Goal: Task Accomplishment & Management: Use online tool/utility

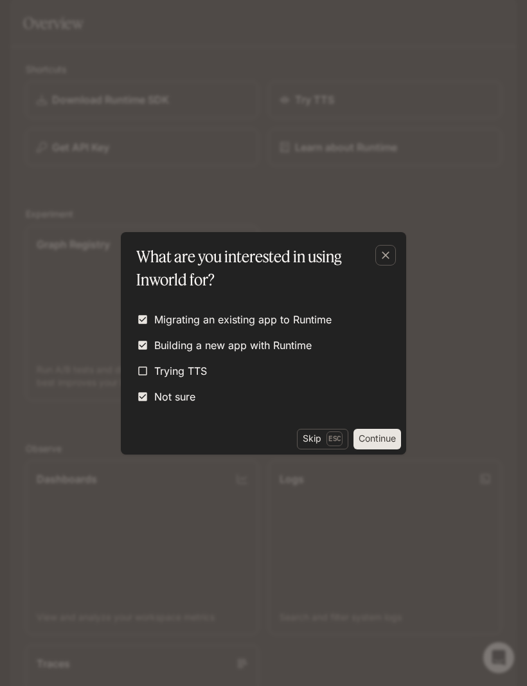
click at [316, 429] on button "Skip Esc" at bounding box center [322, 439] width 51 height 21
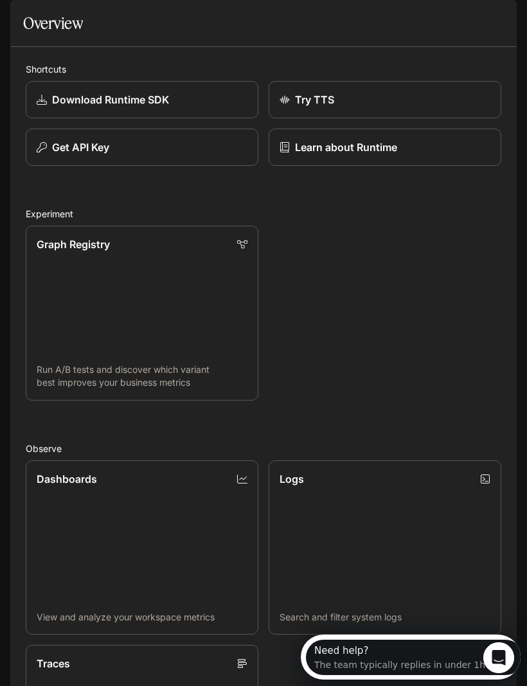
scroll to position [85, 0]
click at [33, 12] on button "open drawer" at bounding box center [21, 17] width 23 height 23
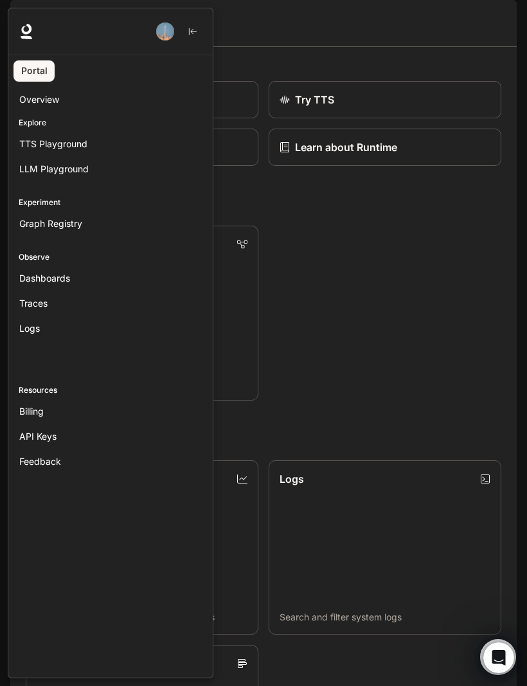
scroll to position [0, 0]
click at [41, 328] on div "Logs" at bounding box center [110, 327] width 183 height 13
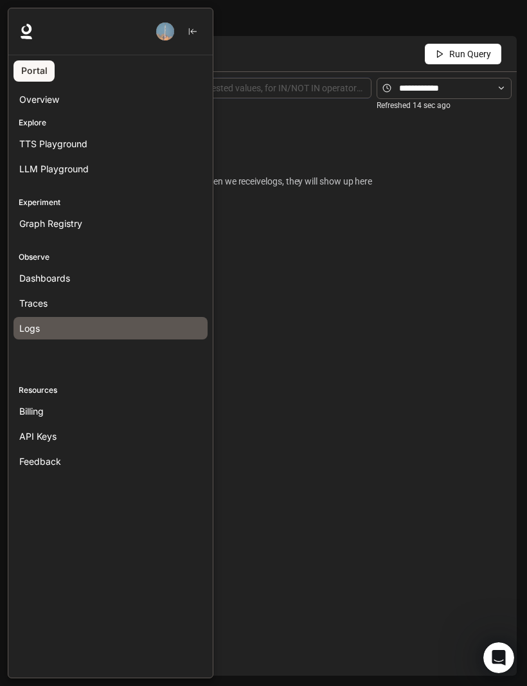
click at [35, 269] on link "Dashboards" at bounding box center [110, 278] width 194 height 22
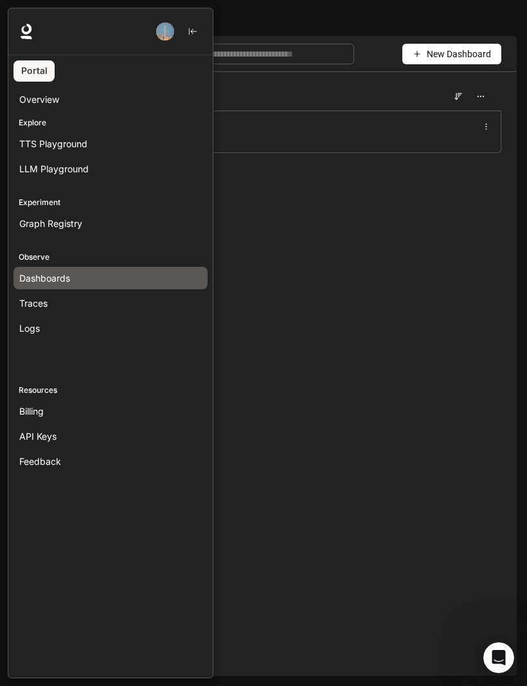
click at [28, 100] on span "Overview" at bounding box center [39, 99] width 40 height 13
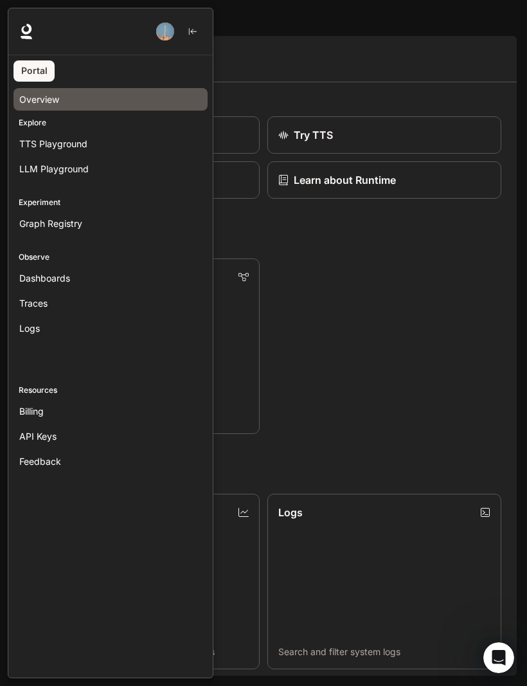
click at [42, 164] on span "LLM Playground" at bounding box center [53, 168] width 69 height 13
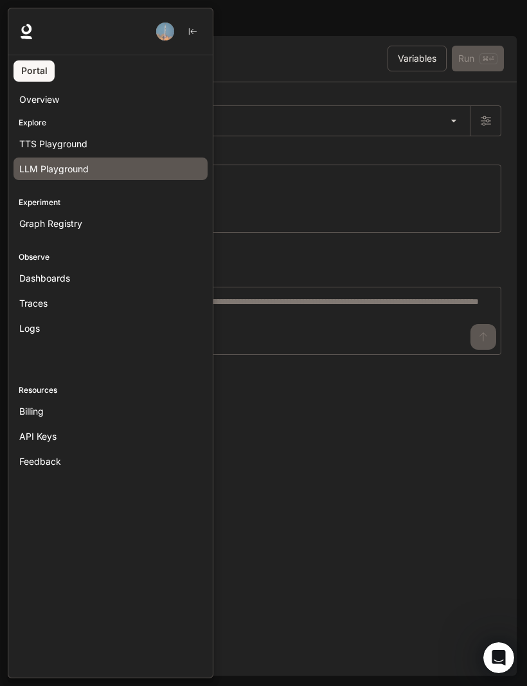
click at [31, 120] on p "Explore" at bounding box center [110, 123] width 204 height 12
click at [33, 141] on span "TTS Playground" at bounding box center [53, 143] width 68 height 13
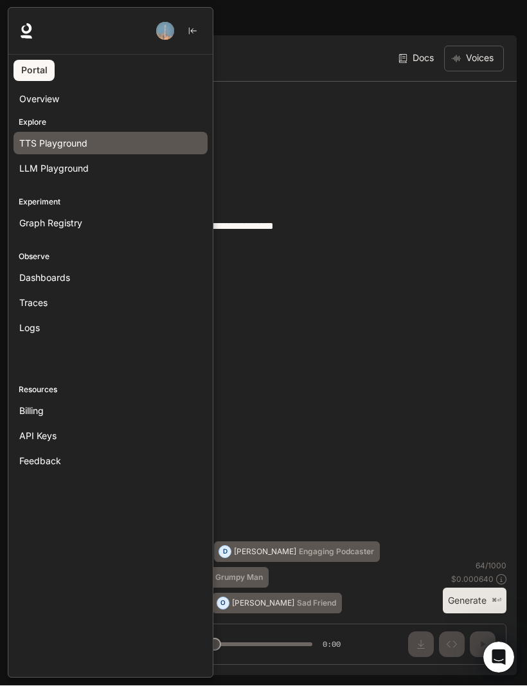
click at [272, 156] on div at bounding box center [271, 343] width 527 height 670
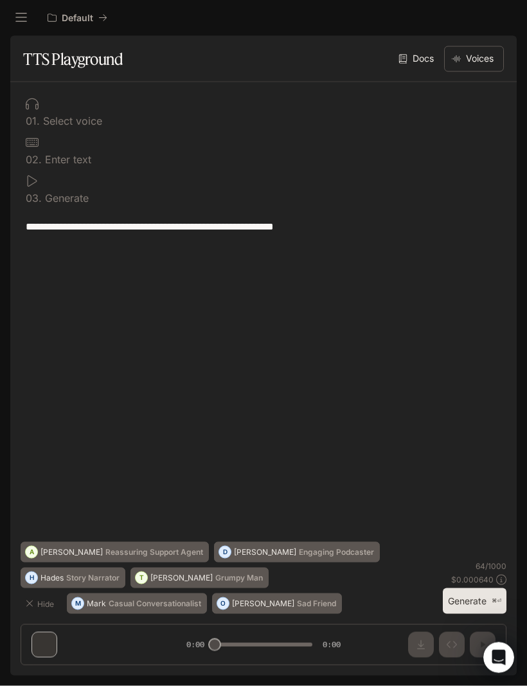
click at [499, 658] on icon "Open Intercom Messenger" at bounding box center [498, 657] width 9 height 10
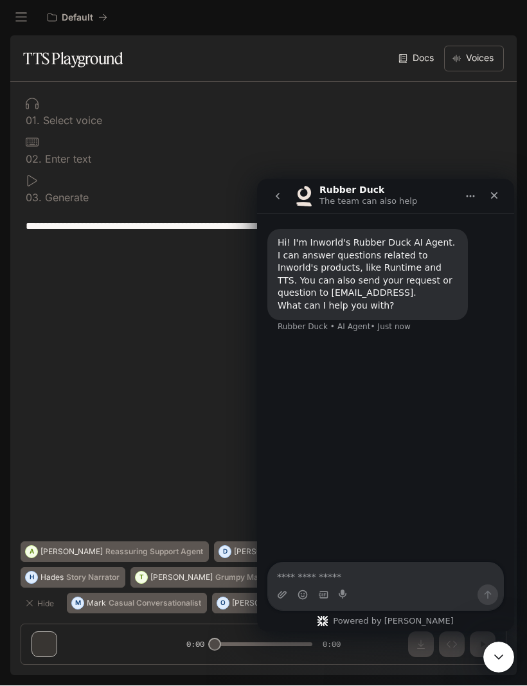
click at [344, 579] on textarea "Ask a question…" at bounding box center [385, 573] width 235 height 22
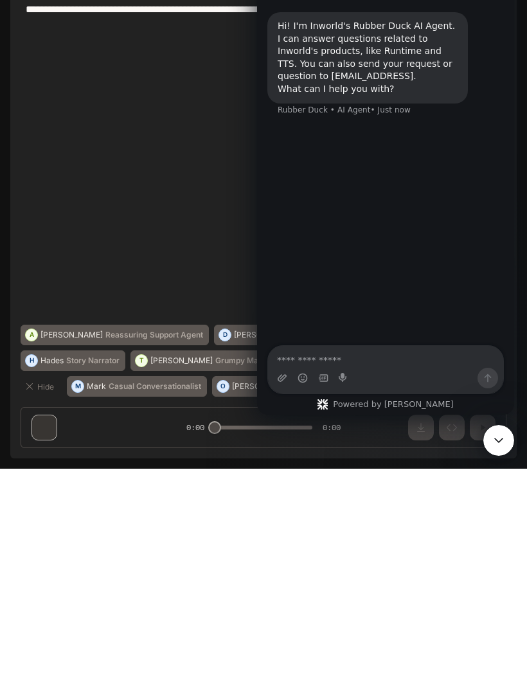
scroll to position [1, 0]
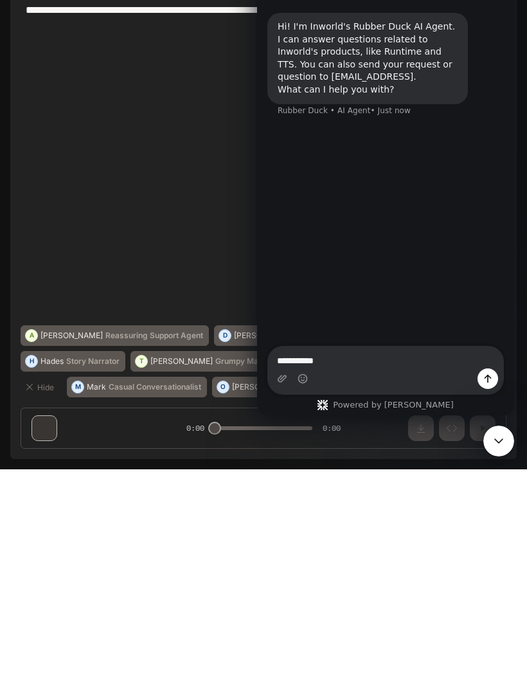
type textarea "**********"
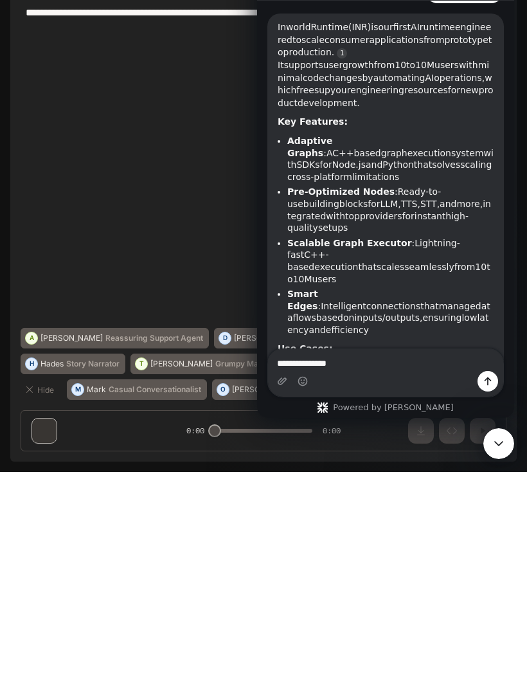
scroll to position [144, 0]
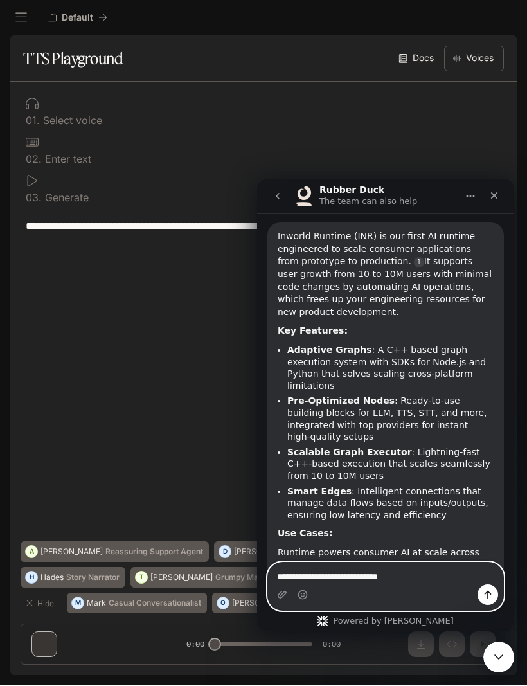
click at [485, 580] on textarea "**********" at bounding box center [385, 573] width 235 height 22
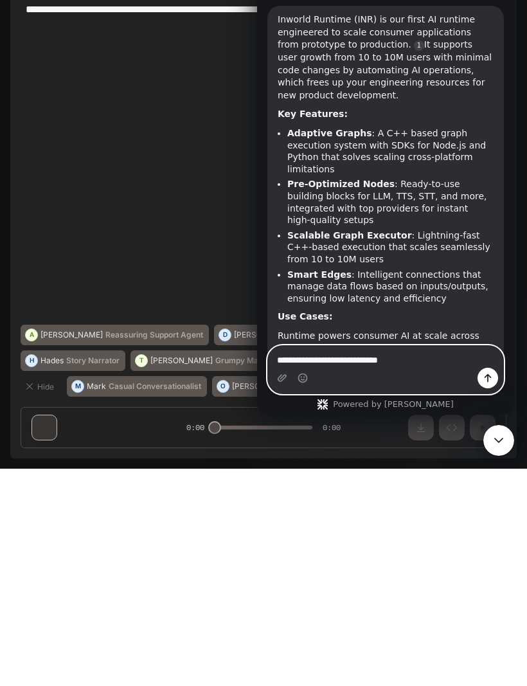
type textarea "**********"
click at [488, 373] on icon "Send a message…" at bounding box center [488, 378] width 10 height 10
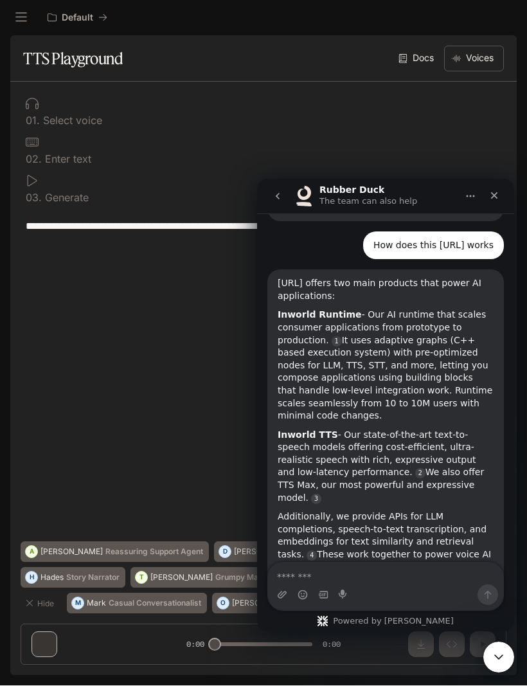
scroll to position [620, 0]
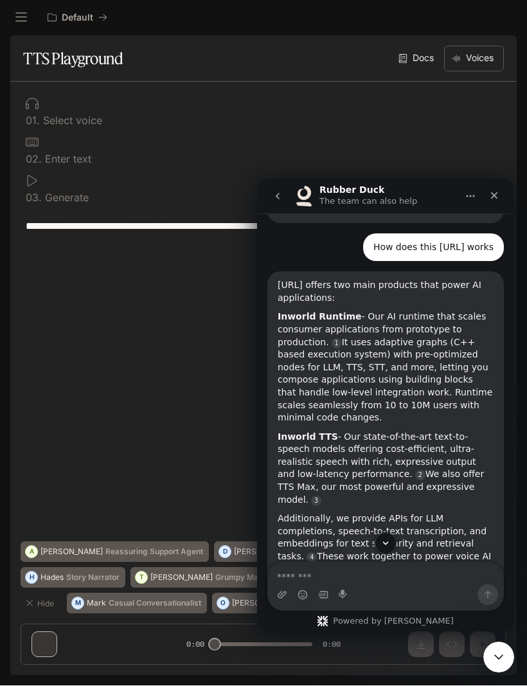
click at [61, 145] on div at bounding box center [264, 142] width 476 height 13
click at [48, 195] on p "Generate" at bounding box center [65, 198] width 47 height 10
click at [289, 202] on button "go back" at bounding box center [277, 196] width 24 height 24
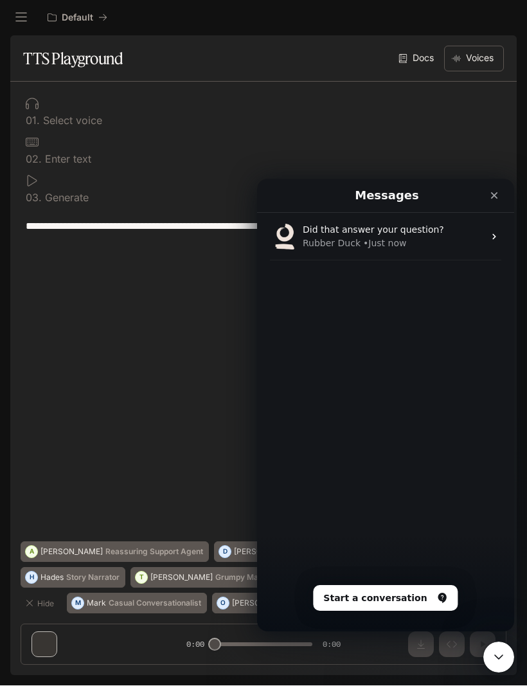
click at [414, 57] on link "Docs" at bounding box center [417, 59] width 43 height 26
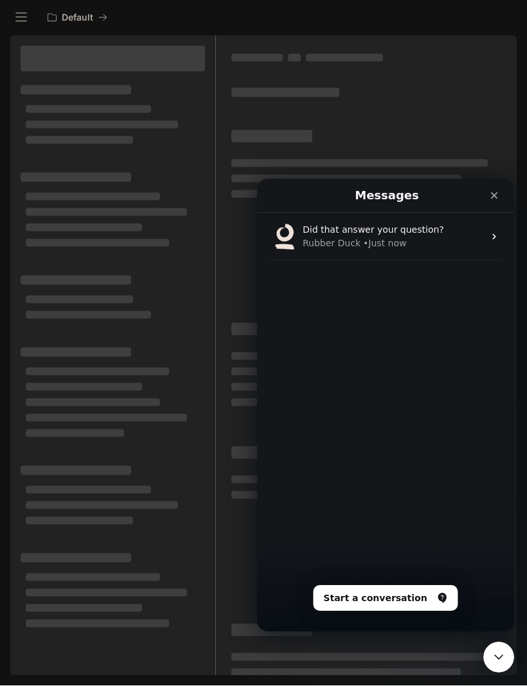
click at [503, 193] on div "Close" at bounding box center [494, 195] width 23 height 23
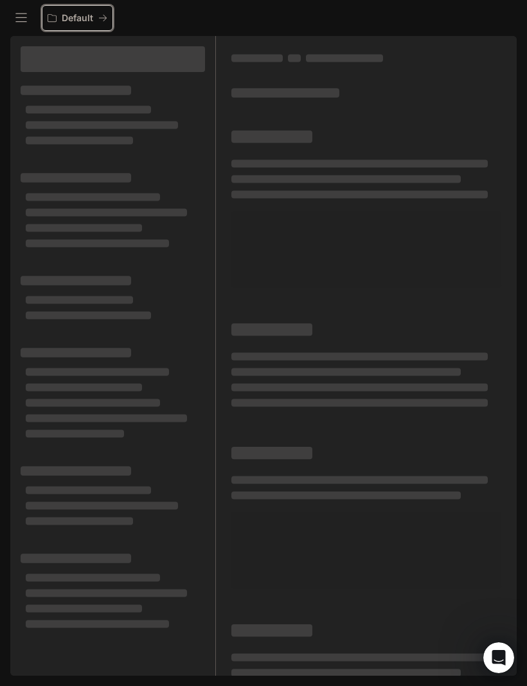
click at [73, 17] on p "Default" at bounding box center [77, 18] width 31 height 11
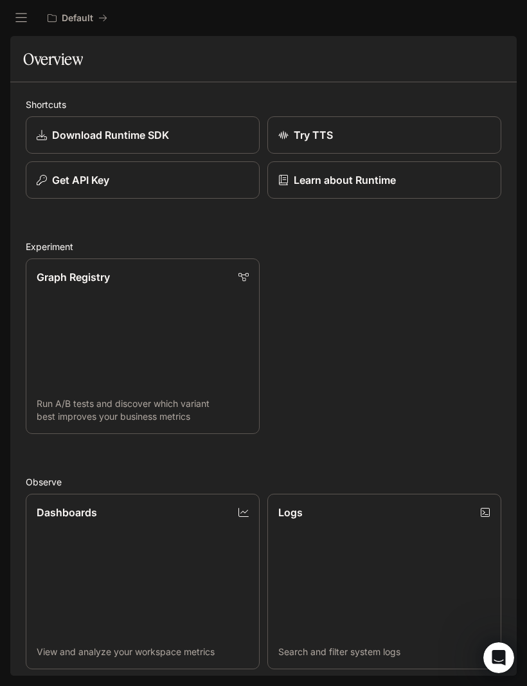
click at [393, 142] on div "Try TTS" at bounding box center [384, 134] width 212 height 15
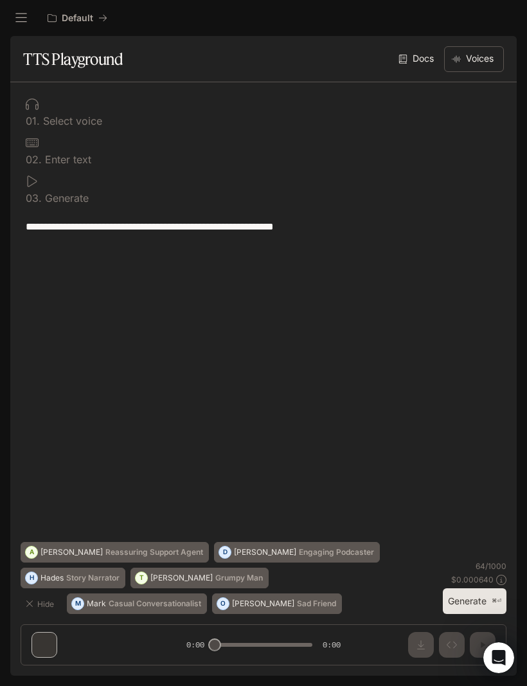
click at [34, 607] on icon "button" at bounding box center [29, 603] width 10 height 10
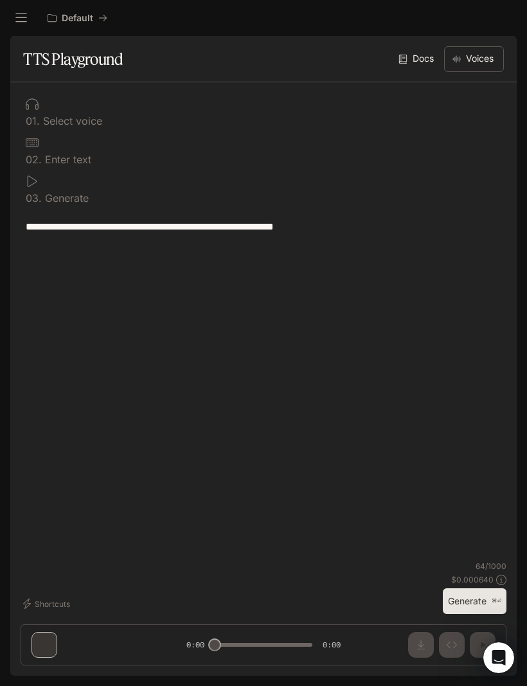
click at [57, 645] on div "**********" at bounding box center [263, 378] width 506 height 593
click at [499, 585] on icon at bounding box center [501, 580] width 10 height 10
click at [483, 614] on button "Generate ⌘⏎" at bounding box center [475, 601] width 64 height 26
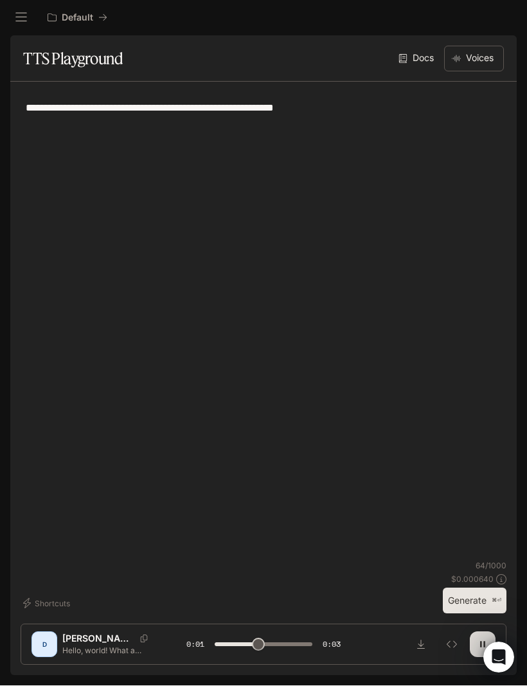
click at [479, 650] on icon "button" at bounding box center [482, 644] width 10 height 10
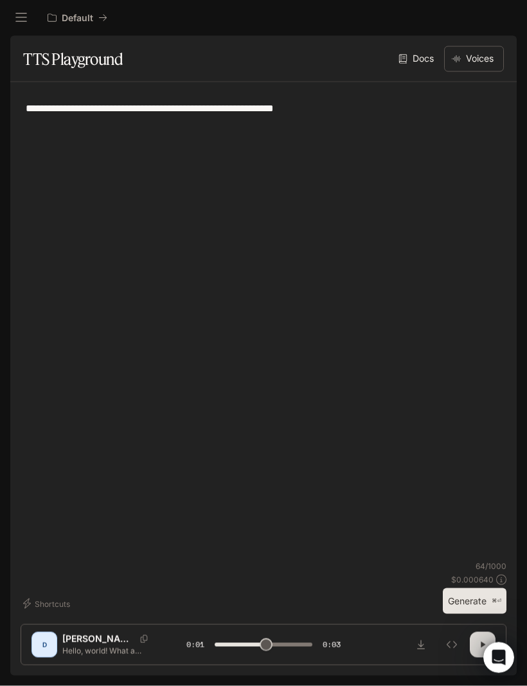
click at [453, 650] on icon "Inspect" at bounding box center [452, 644] width 10 height 10
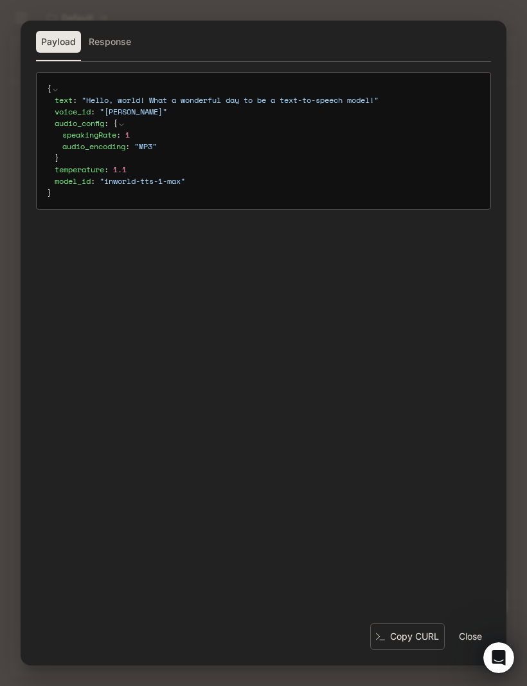
click at [467, 649] on button "Close" at bounding box center [470, 636] width 41 height 26
type input "***"
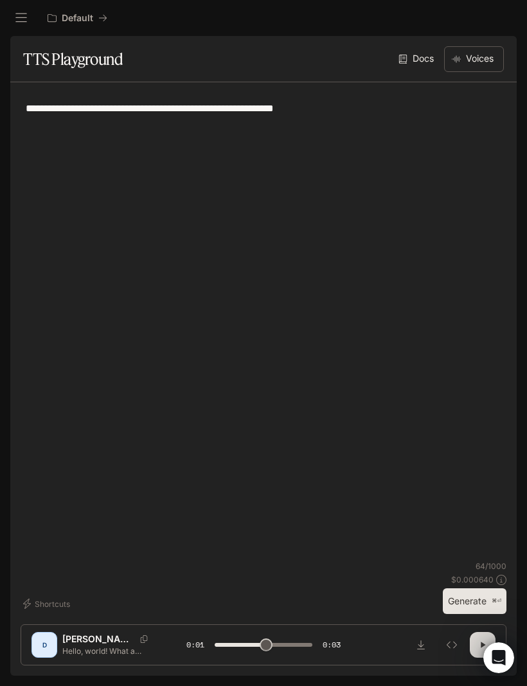
click at [420, 53] on link "Docs" at bounding box center [417, 59] width 43 height 26
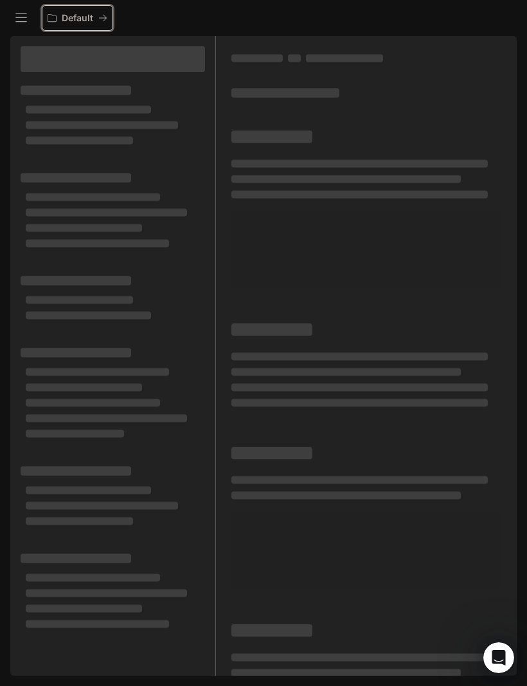
click at [44, 13] on button "Default" at bounding box center [77, 18] width 71 height 26
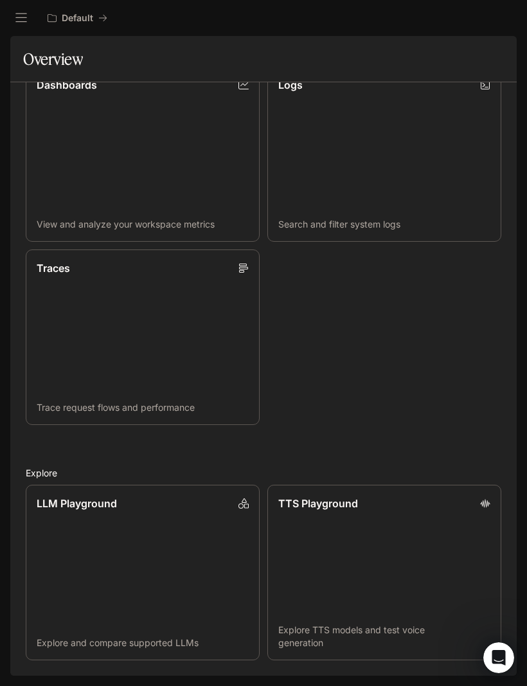
scroll to position [427, 0]
click at [379, 537] on link "TTS Playground Explore TTS models and test voice generation" at bounding box center [384, 572] width 234 height 175
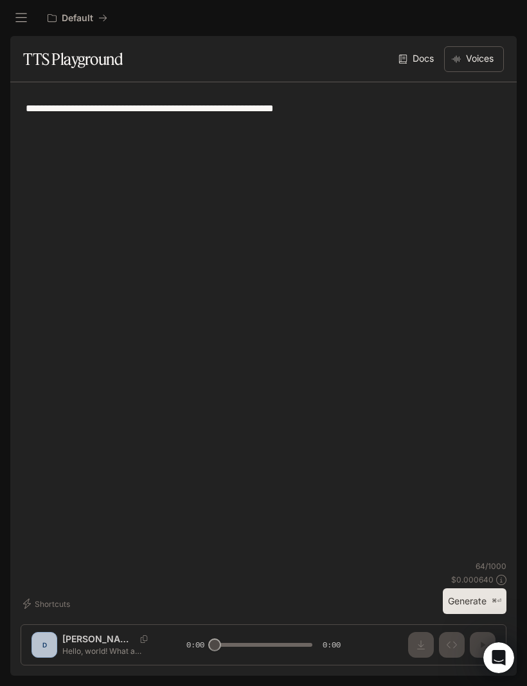
click at [54, 63] on h1 "TTS Playground" at bounding box center [73, 59] width 100 height 26
click at [414, 58] on link "Docs" at bounding box center [417, 59] width 43 height 26
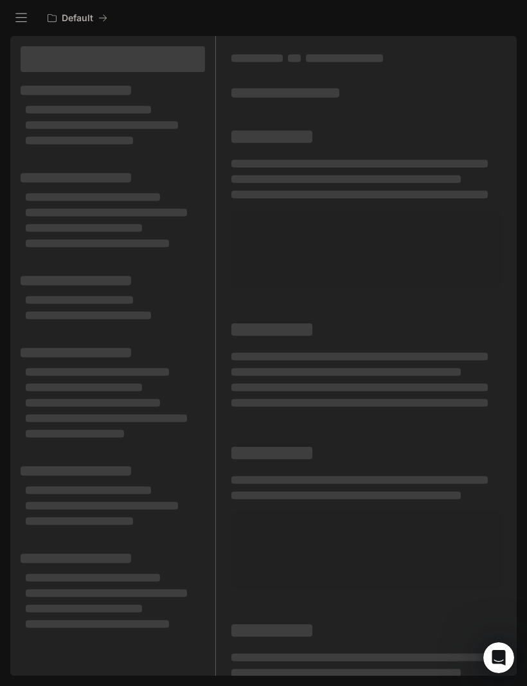
click at [22, 15] on icon "open drawer" at bounding box center [21, 18] width 13 height 13
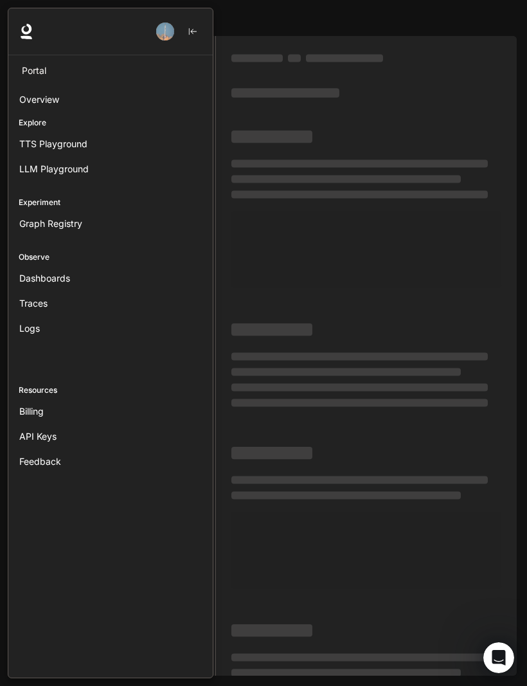
click at [29, 136] on link "TTS Playground" at bounding box center [110, 143] width 194 height 22
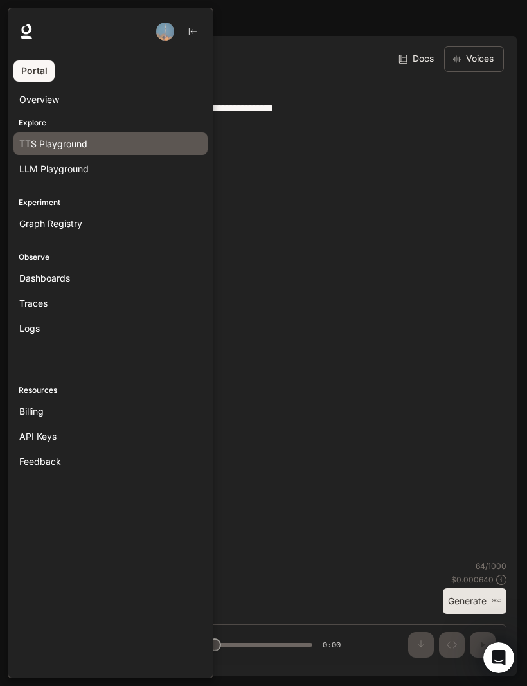
click at [466, 63] on div at bounding box center [271, 343] width 527 height 670
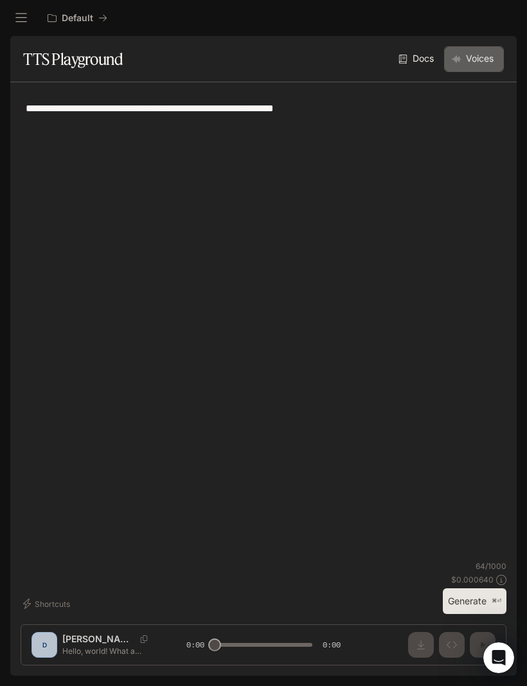
click at [479, 55] on button "Voices" at bounding box center [474, 59] width 60 height 26
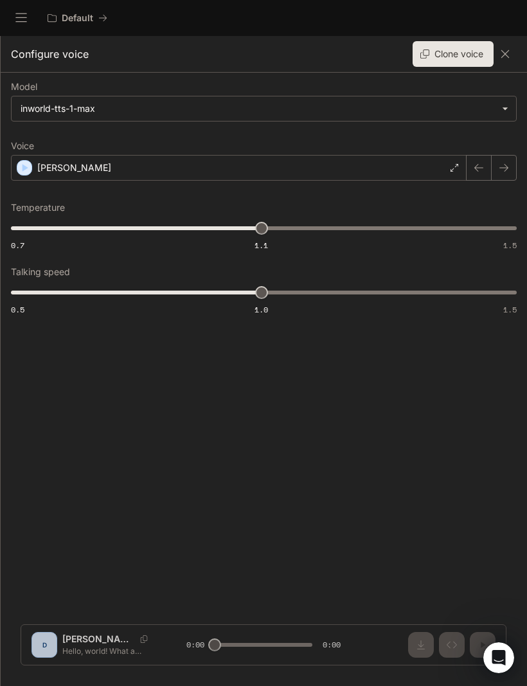
click at [479, 55] on div "Configure voice Clone voice" at bounding box center [264, 54] width 526 height 37
click at [470, 51] on button "Clone voice" at bounding box center [453, 54] width 81 height 26
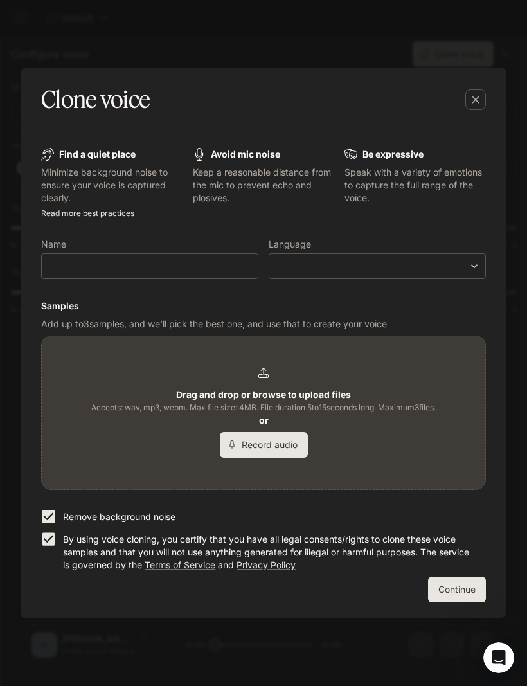
click at [360, 388] on div "Drag and drop or browse to upload files Accepts: wav, mp3, webm. Max file size:…" at bounding box center [263, 413] width 344 height 90
click at [476, 103] on icon "button" at bounding box center [475, 99] width 13 height 13
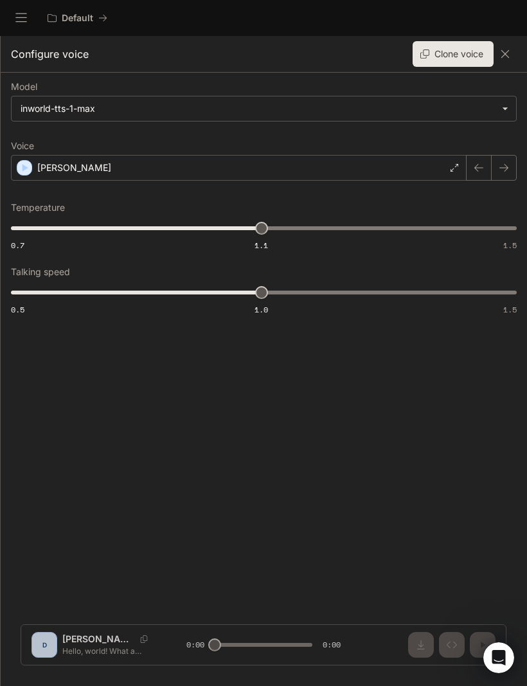
click at [452, 168] on icon at bounding box center [454, 168] width 8 height 8
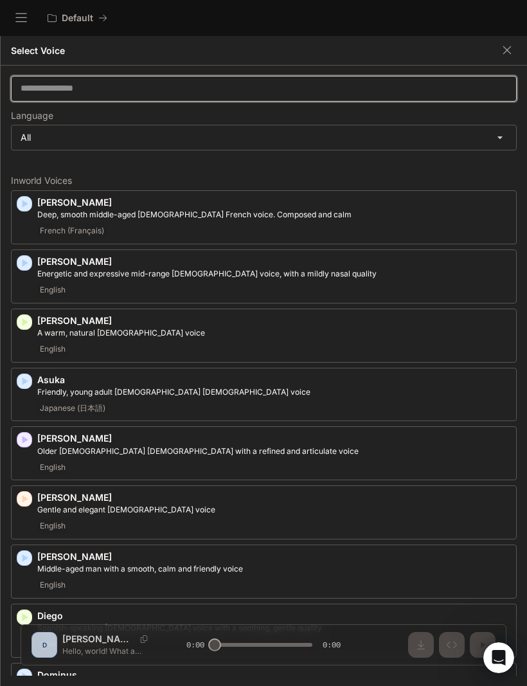
click at [436, 91] on input "text" at bounding box center [264, 88] width 504 height 13
type input "*"
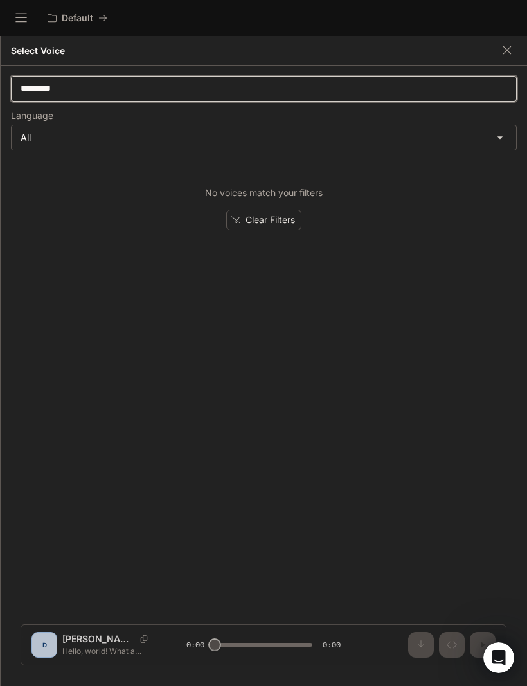
type input "*********"
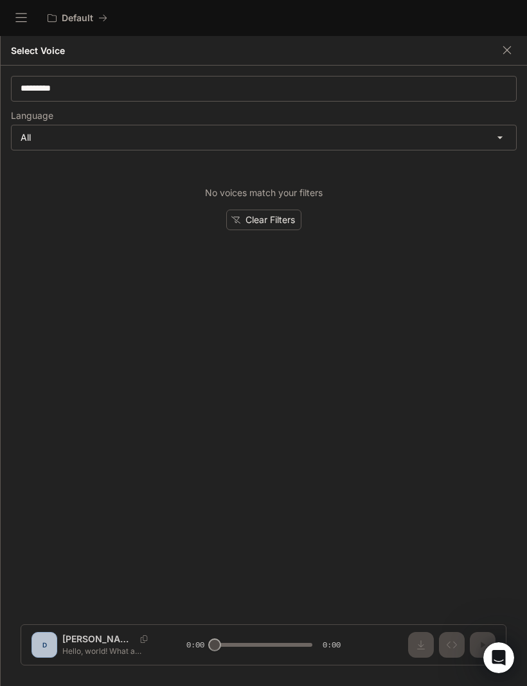
click at [507, 53] on icon "button" at bounding box center [507, 50] width 13 height 13
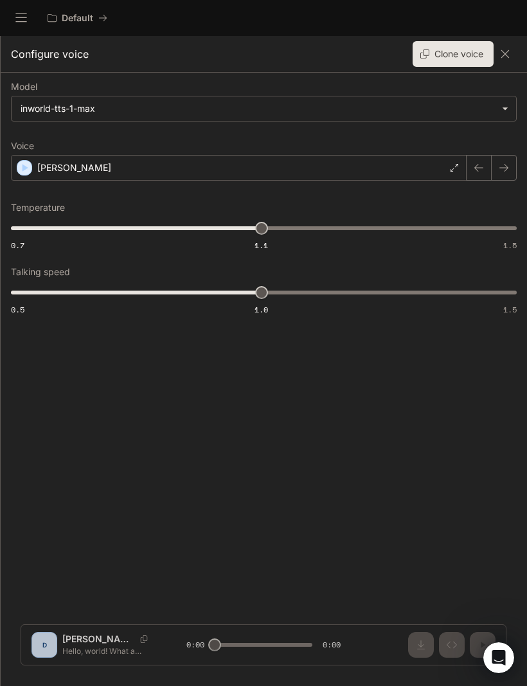
click at [511, 45] on button "button" at bounding box center [505, 53] width 23 height 23
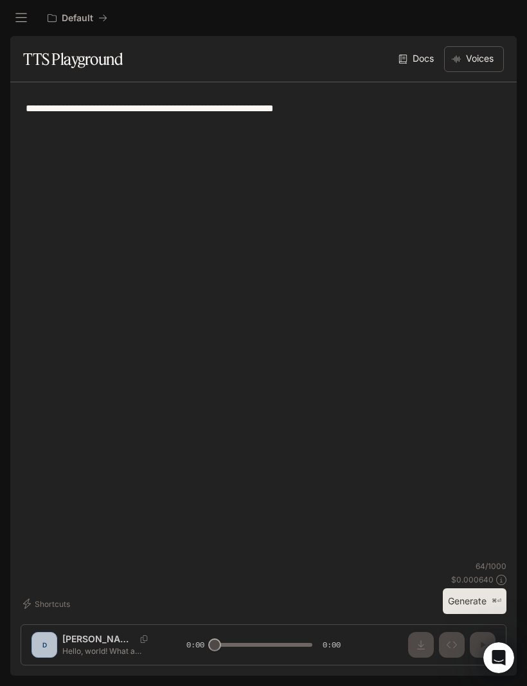
click at [30, 14] on button "open drawer" at bounding box center [21, 17] width 23 height 23
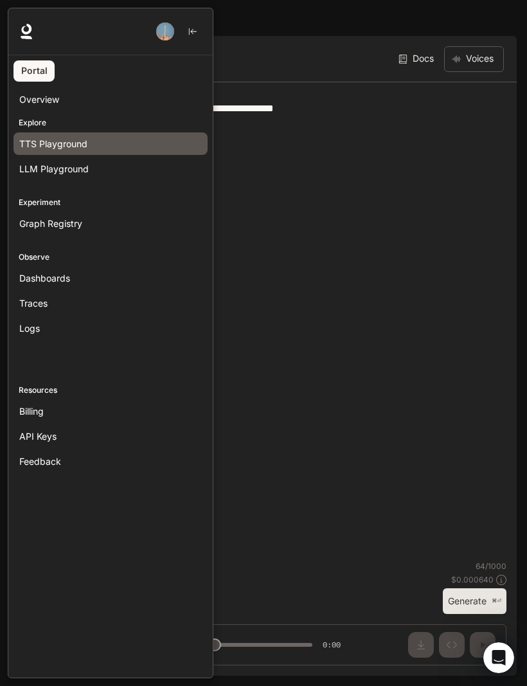
click at [32, 88] on link "Overview" at bounding box center [110, 99] width 194 height 22
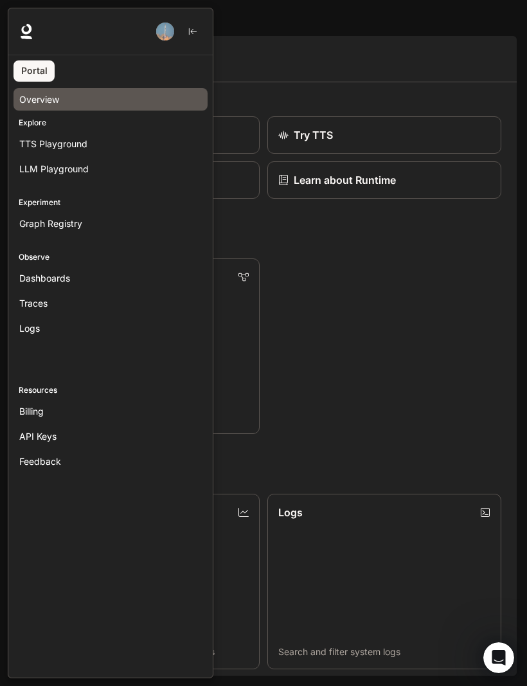
click at [22, 409] on span "Billing" at bounding box center [31, 410] width 24 height 13
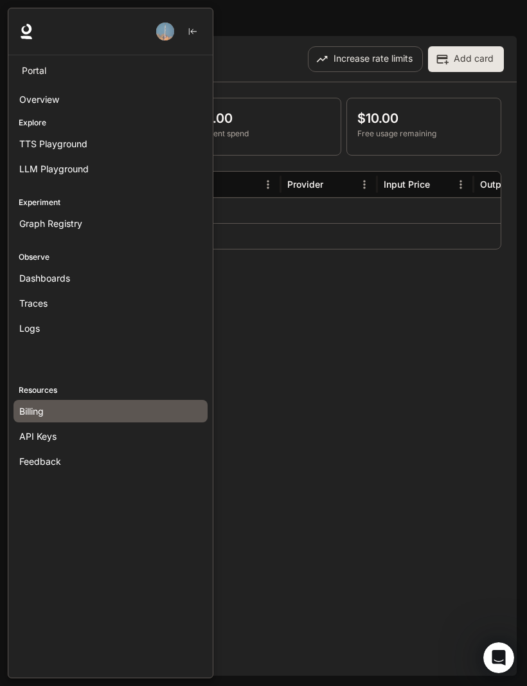
scroll to position [2, 0]
click at [394, 298] on div at bounding box center [271, 343] width 527 height 670
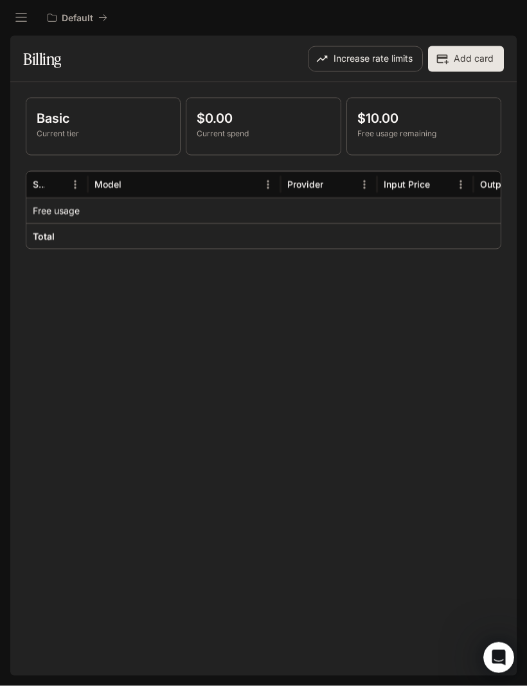
click at [362, 332] on div "Basic Current tier $0.00 Current spend $10.00 Free usage remaining Service Mode…" at bounding box center [263, 378] width 506 height 593
click at [379, 61] on button "Increase rate limits" at bounding box center [365, 59] width 115 height 26
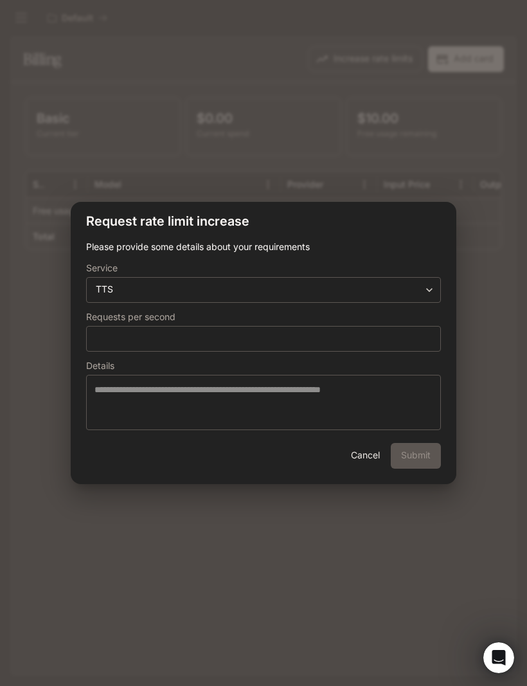
click at [490, 204] on div "**********" at bounding box center [263, 343] width 527 height 686
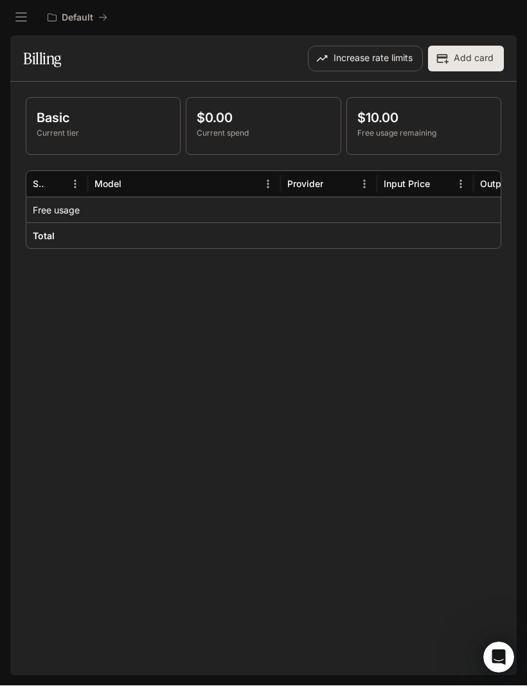
scroll to position [43, 0]
click at [479, 51] on button "Add card" at bounding box center [466, 59] width 76 height 26
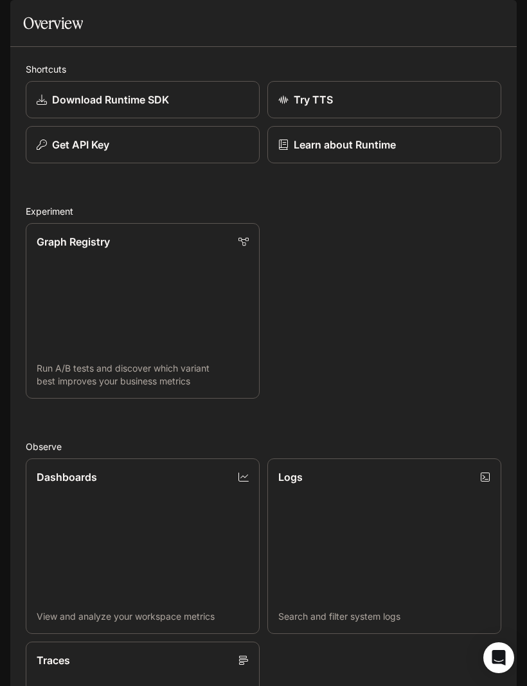
click at [29, 19] on button "open drawer" at bounding box center [21, 17] width 23 height 23
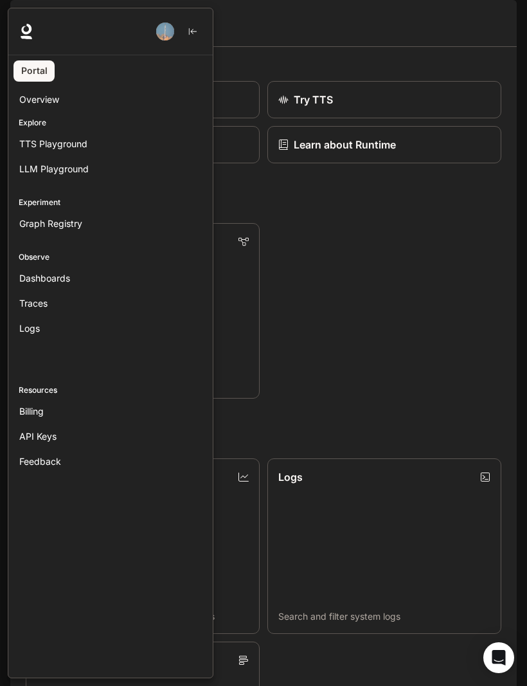
click at [33, 278] on span "Dashboards" at bounding box center [44, 277] width 51 height 13
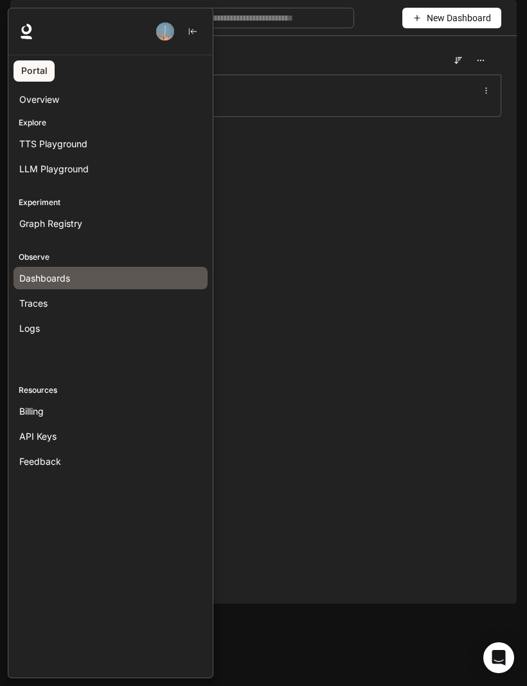
click at [357, 181] on div at bounding box center [271, 343] width 527 height 670
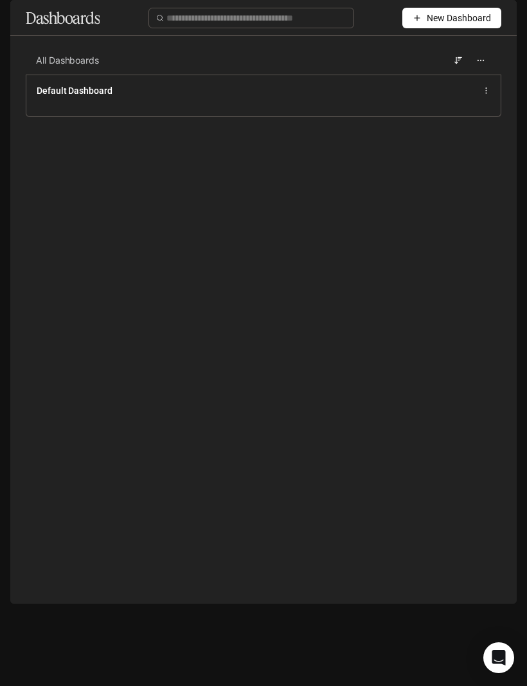
click at [22, 15] on icon "open drawer" at bounding box center [21, 18] width 13 height 13
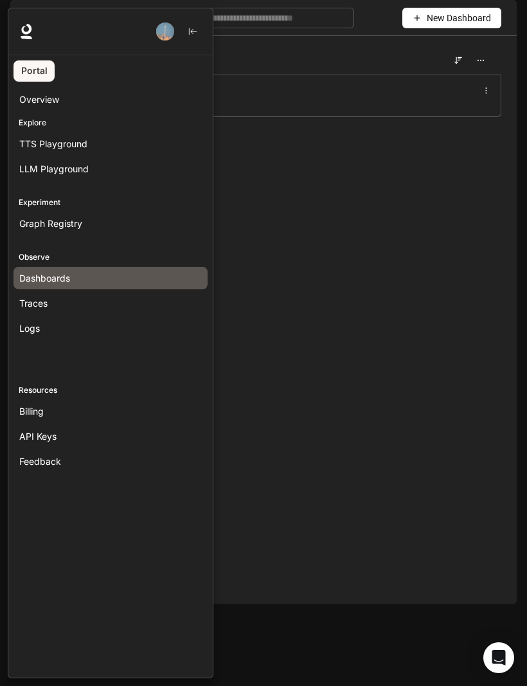
click at [45, 226] on span "Graph Registry" at bounding box center [50, 223] width 63 height 13
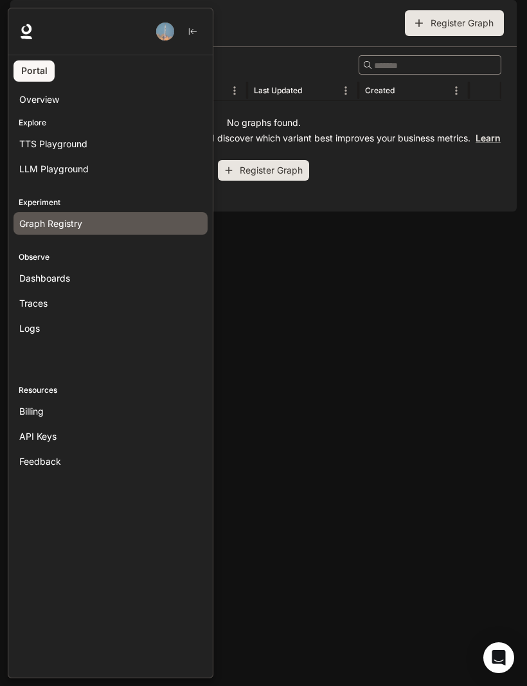
click at [30, 129] on div "Explore TTS Playground LLM Playground" at bounding box center [110, 148] width 204 height 69
click at [14, 114] on div "Explore TTS Playground LLM Playground" at bounding box center [110, 148] width 204 height 69
click at [30, 128] on div "Explore TTS Playground LLM Playground" at bounding box center [110, 148] width 204 height 69
click at [45, 124] on p "Explore" at bounding box center [110, 123] width 204 height 12
click at [35, 127] on p "Explore" at bounding box center [110, 123] width 204 height 12
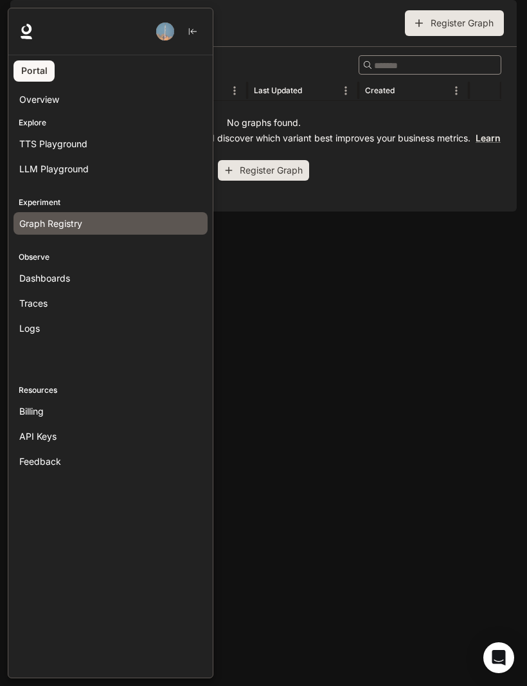
click at [40, 121] on p "Explore" at bounding box center [110, 123] width 204 height 12
click at [26, 410] on span "Billing" at bounding box center [31, 410] width 24 height 13
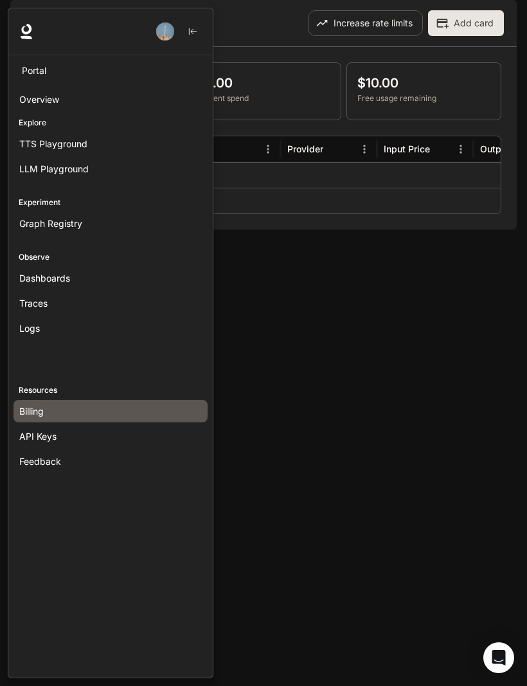
click at [28, 431] on span "API Keys" at bounding box center [37, 435] width 37 height 13
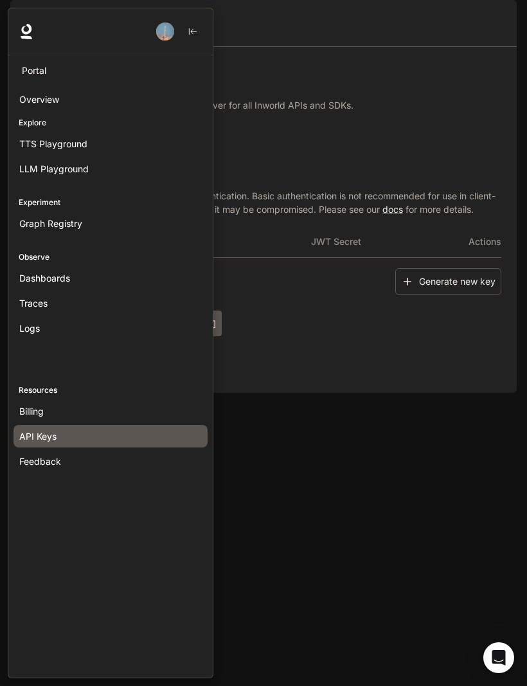
click at [459, 323] on div at bounding box center [271, 343] width 527 height 670
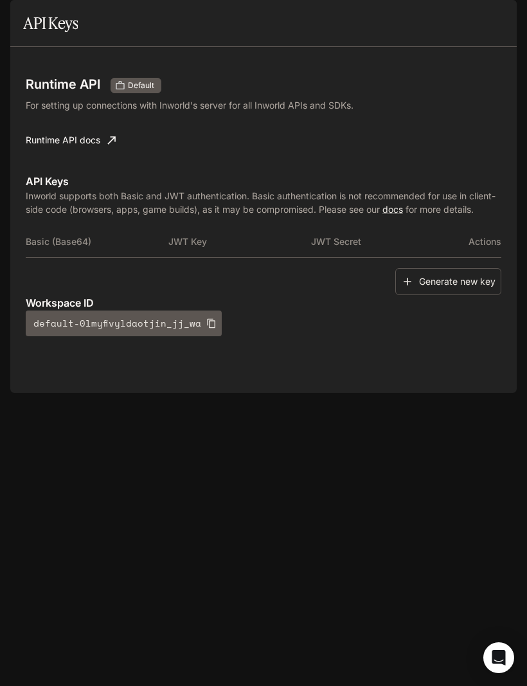
click at [28, 11] on button "open drawer" at bounding box center [21, 17] width 23 height 23
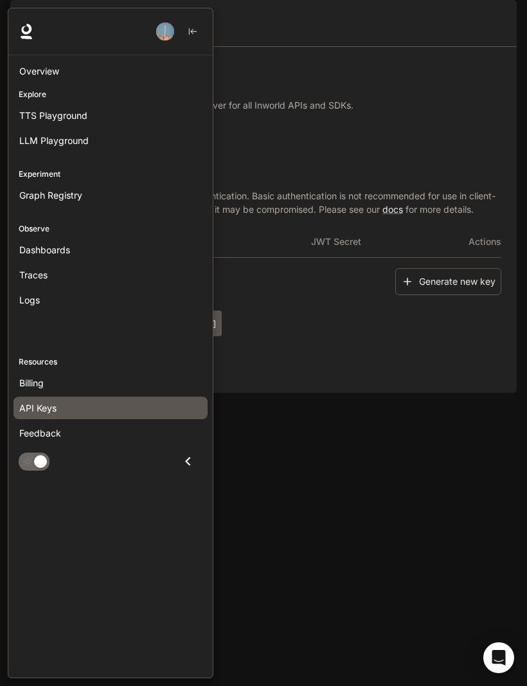
scroll to position [28, 0]
click at [51, 112] on span "TTS Playground" at bounding box center [53, 115] width 68 height 13
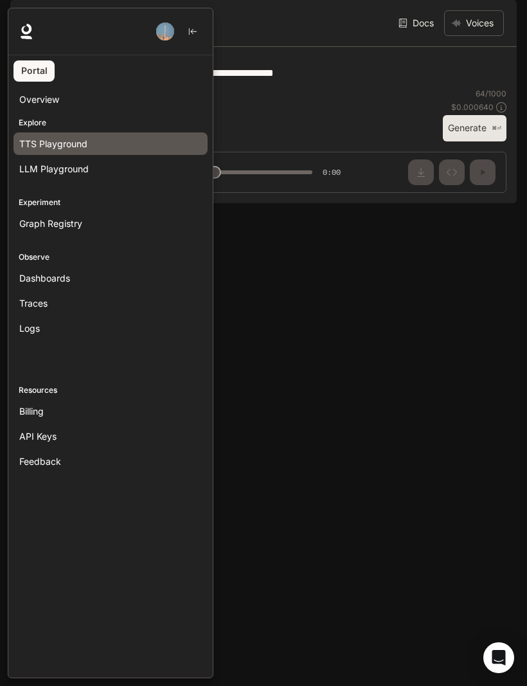
click at [441, 183] on div at bounding box center [271, 343] width 527 height 670
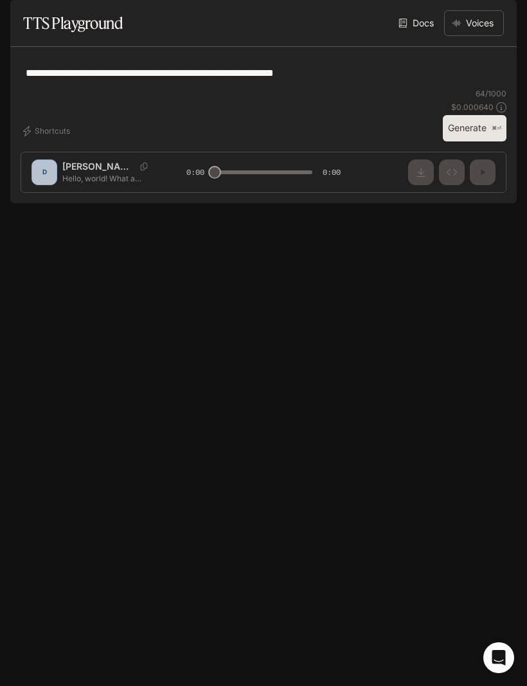
click at [370, 88] on div "**********" at bounding box center [264, 72] width 486 height 31
click at [24, 3] on div "Default Runtime Runtime Documentation Documentation" at bounding box center [263, 18] width 527 height 36
click at [22, 10] on button "open drawer" at bounding box center [21, 17] width 23 height 23
